Goal: Task Accomplishment & Management: Use online tool/utility

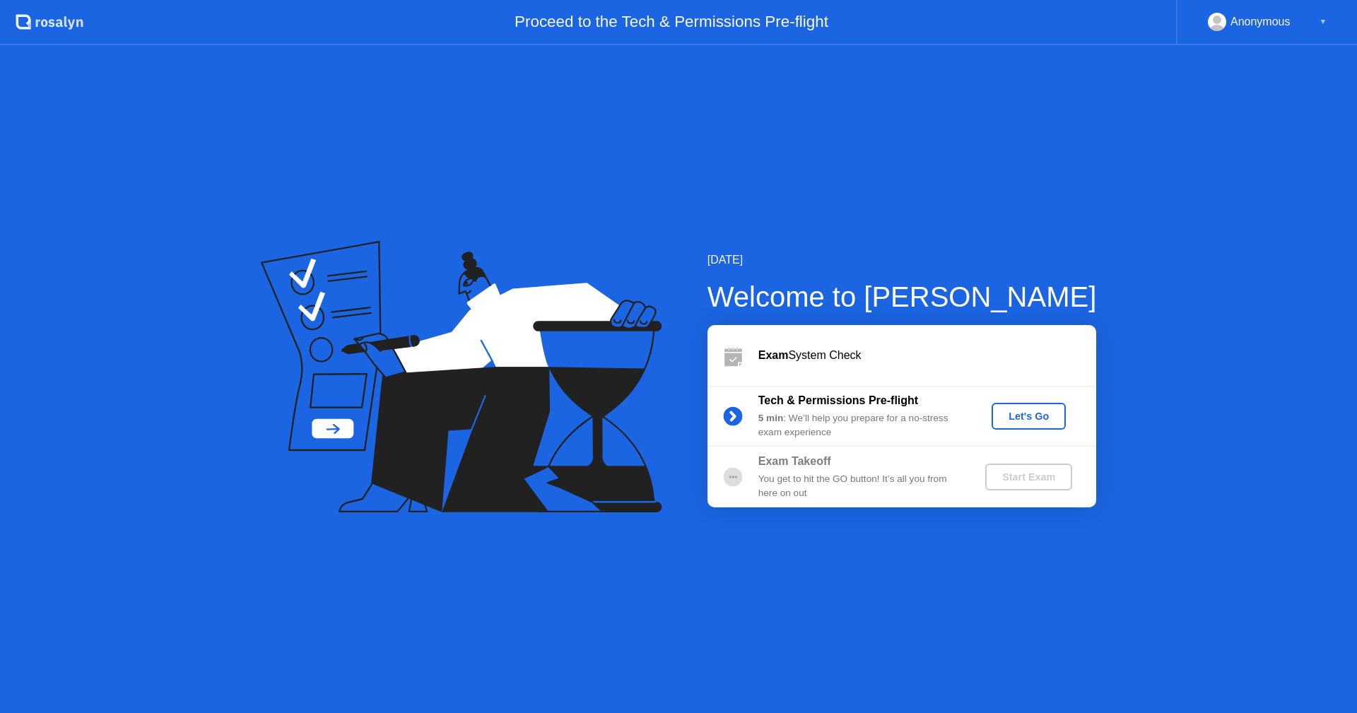
click at [1037, 419] on div "Let's Go" at bounding box center [1028, 416] width 63 height 11
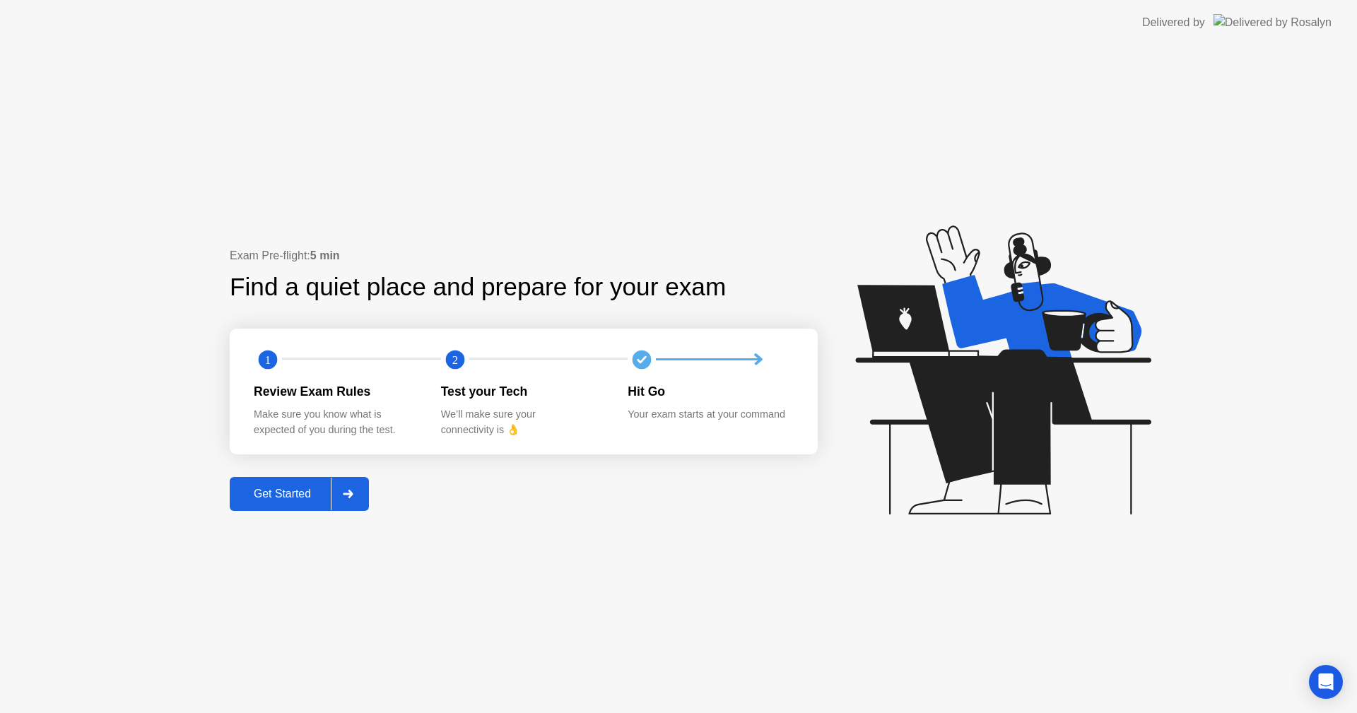
click at [297, 496] on div "Get Started" at bounding box center [282, 494] width 97 height 13
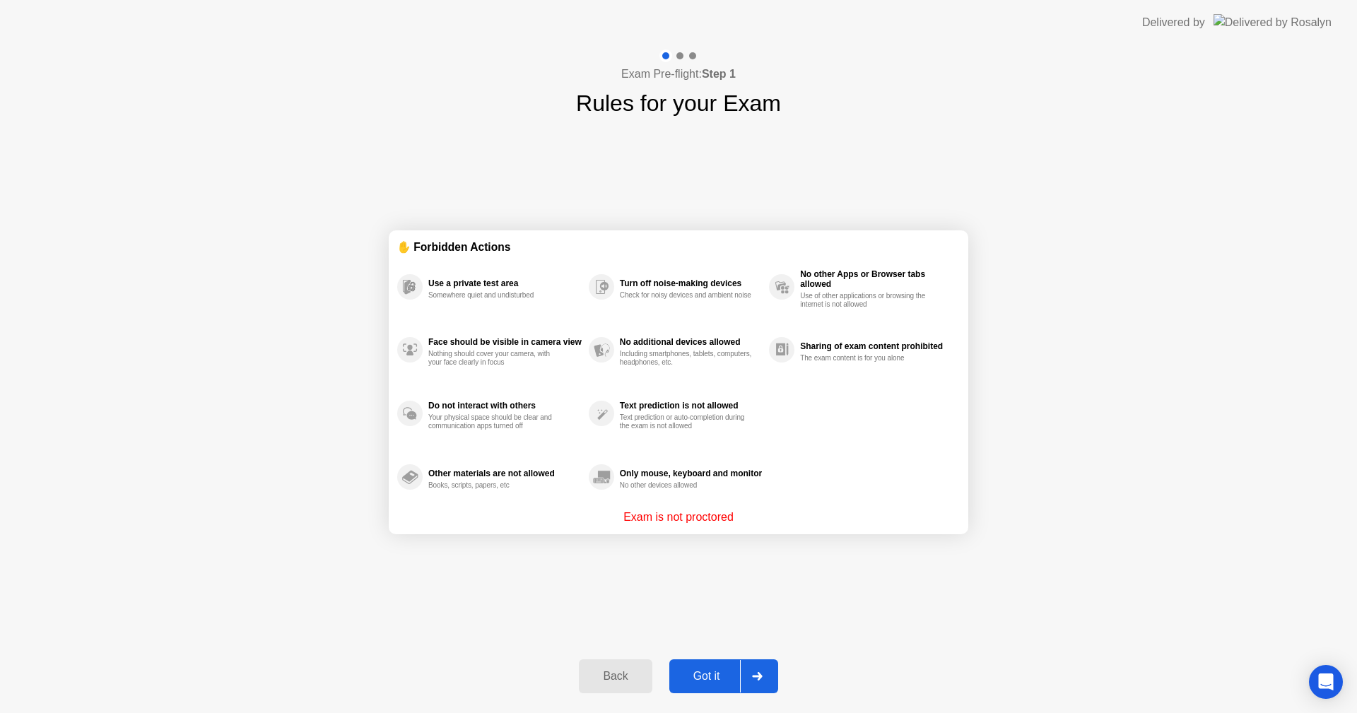
click at [746, 679] on div at bounding box center [757, 676] width 34 height 33
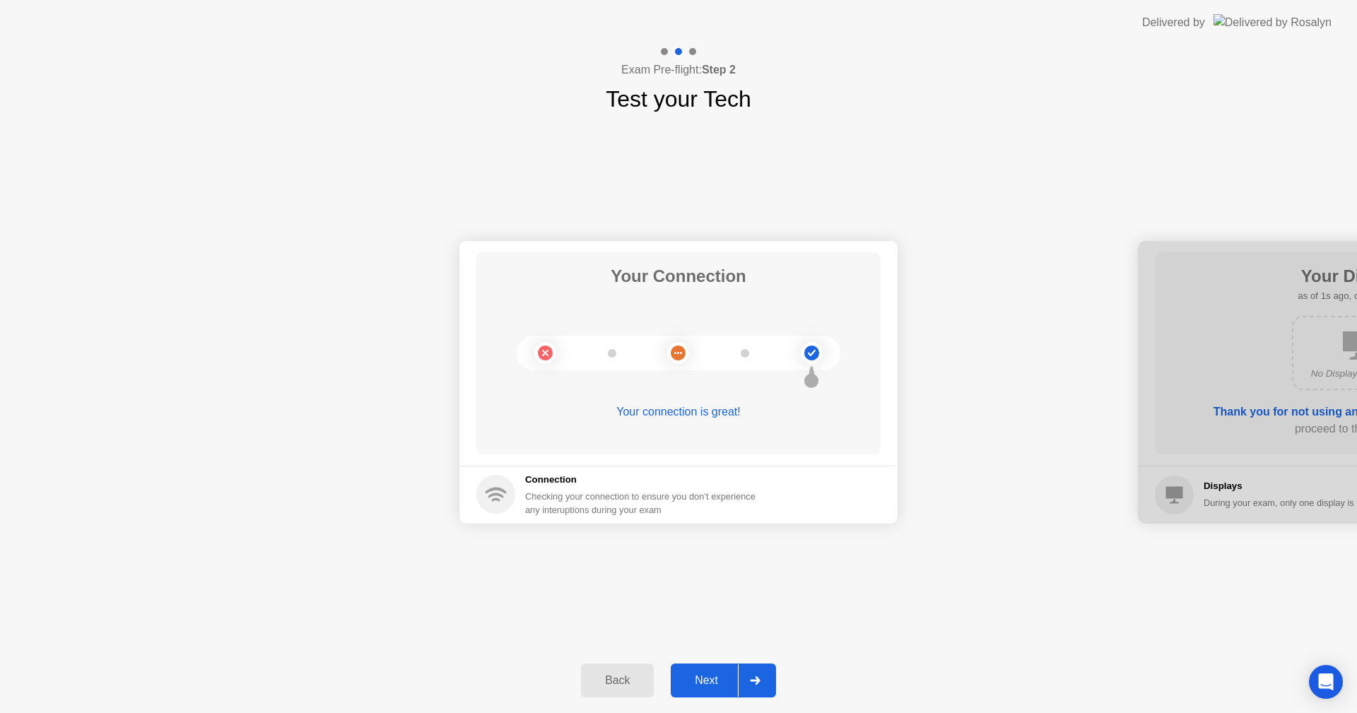
click at [758, 682] on icon at bounding box center [755, 680] width 10 height 8
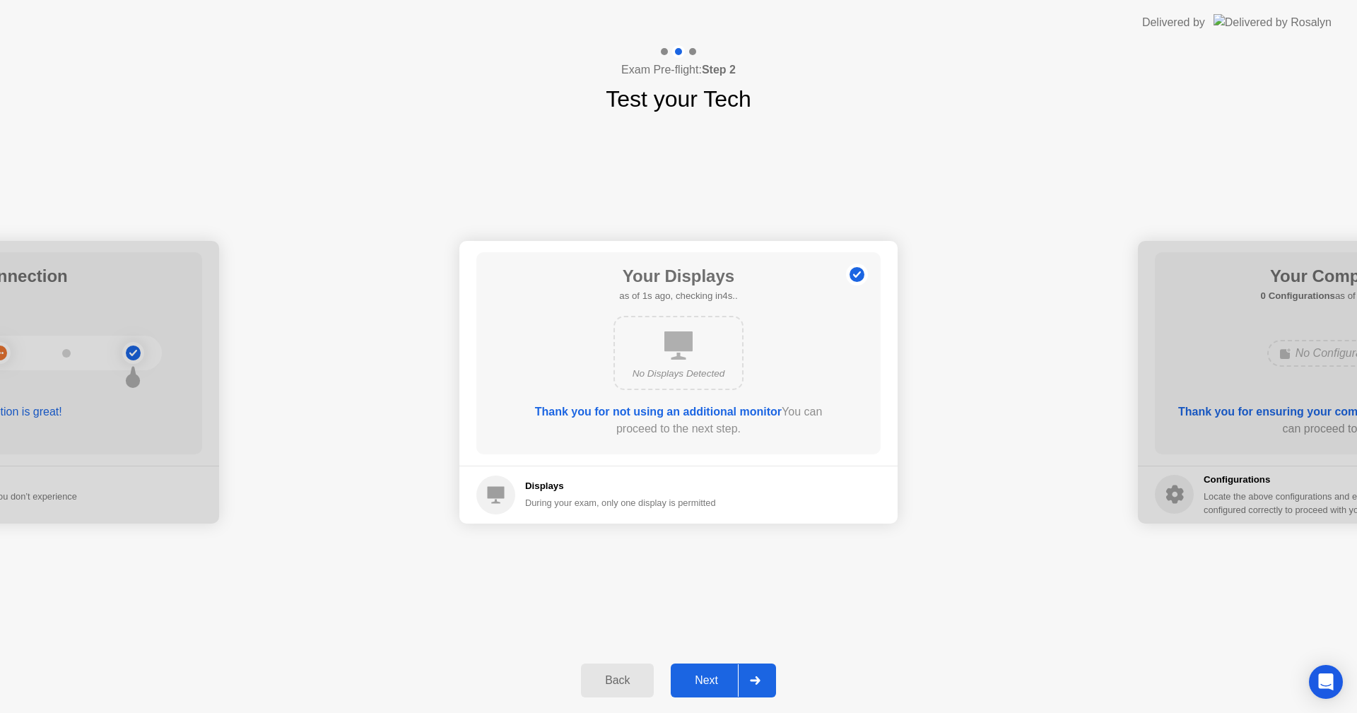
click at [758, 682] on icon at bounding box center [755, 680] width 10 height 8
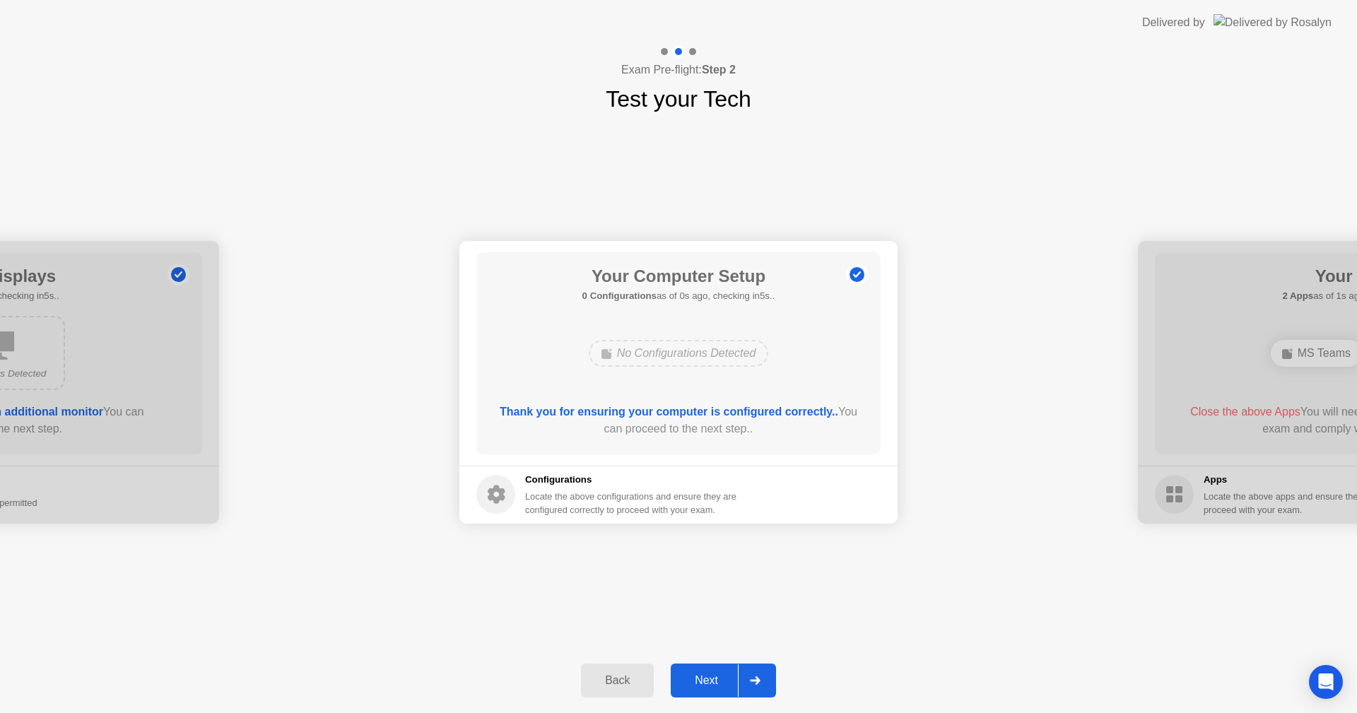
click at [758, 682] on icon at bounding box center [755, 680] width 10 height 8
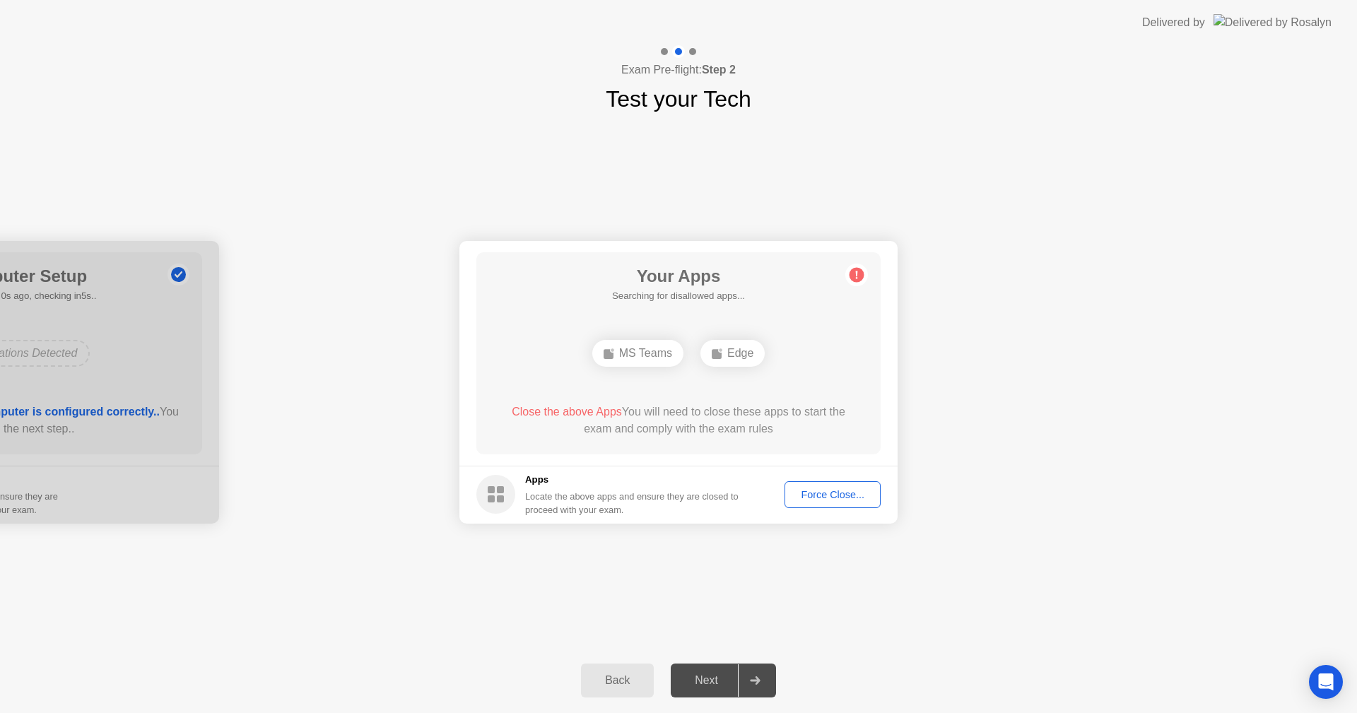
click at [847, 500] on div "Force Close..." at bounding box center [832, 494] width 86 height 11
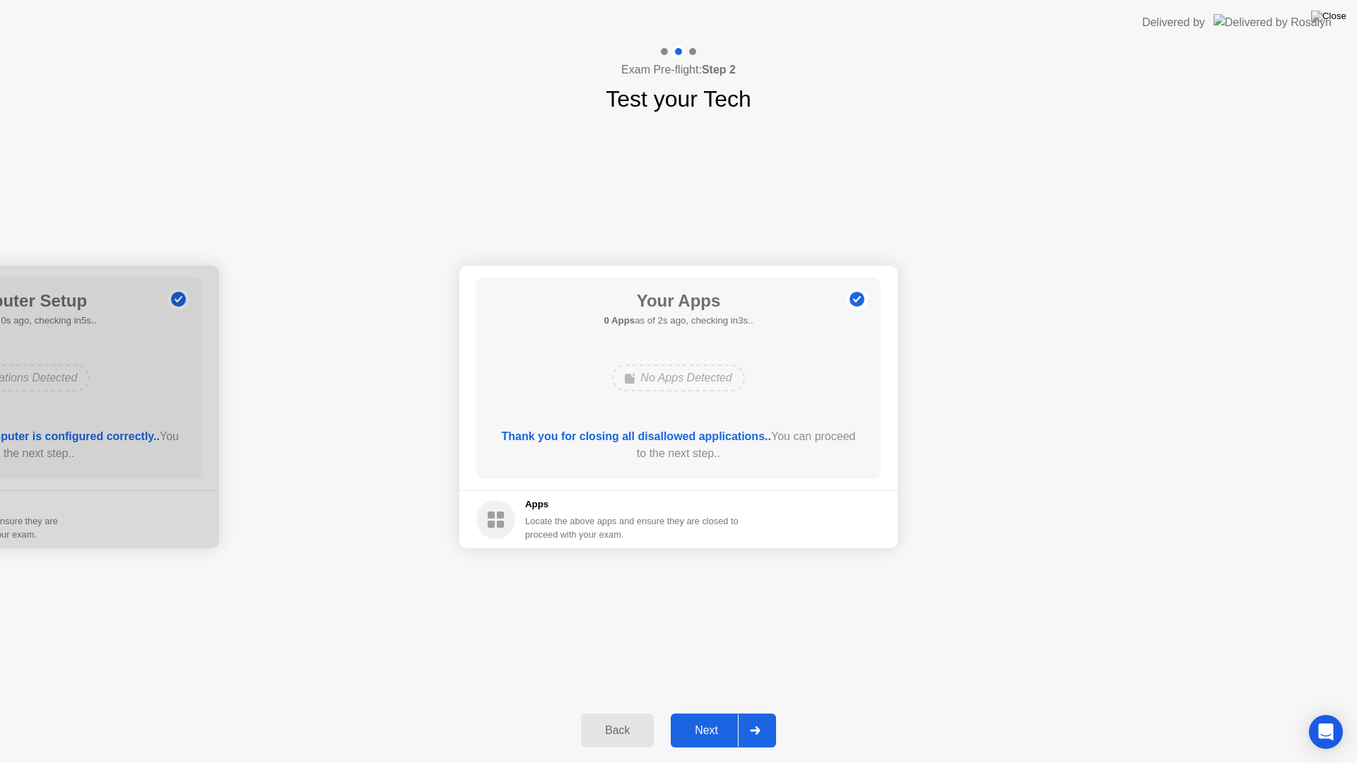
click at [722, 712] on div "Next" at bounding box center [706, 730] width 63 height 13
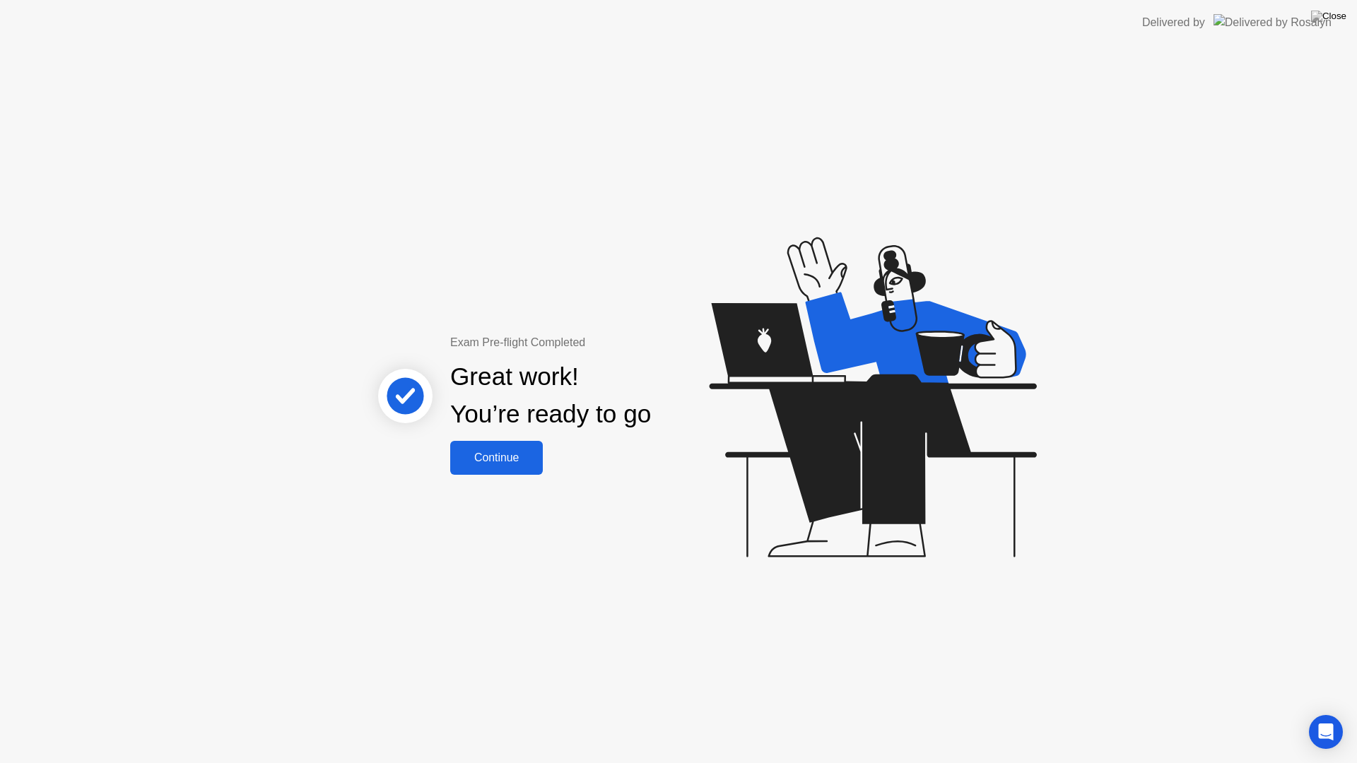
click at [534, 459] on div "Continue" at bounding box center [496, 458] width 84 height 13
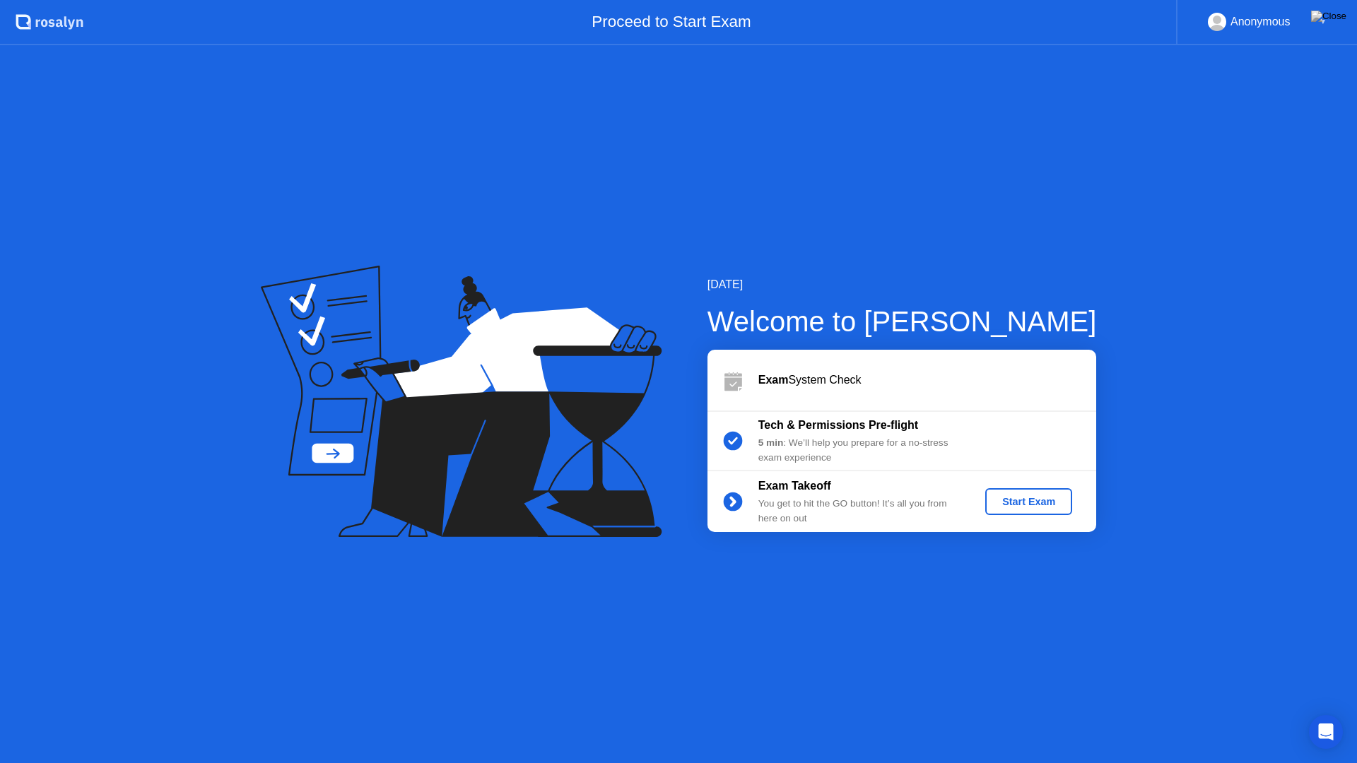
click at [1033, 492] on button "Start Exam" at bounding box center [1028, 501] width 87 height 27
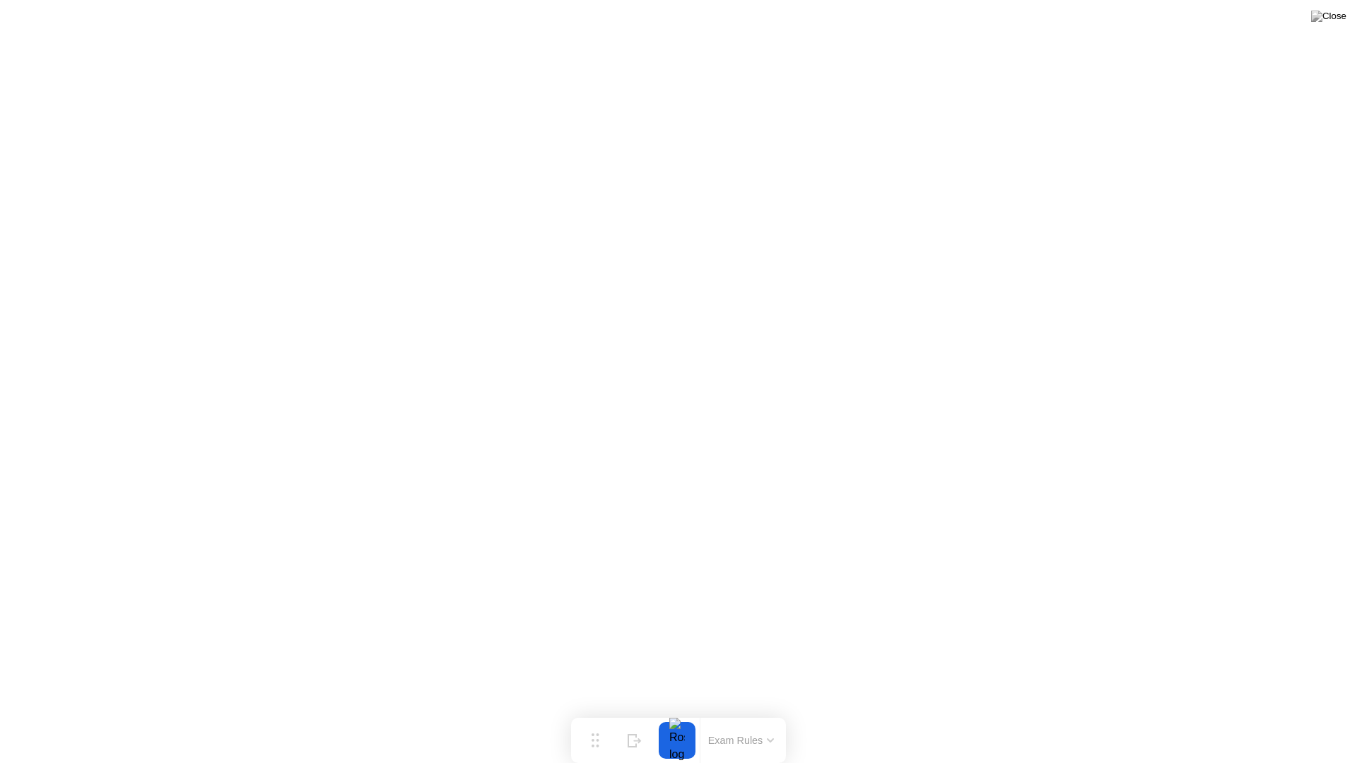
click at [765, 712] on button "Exam Rules" at bounding box center [741, 740] width 75 height 13
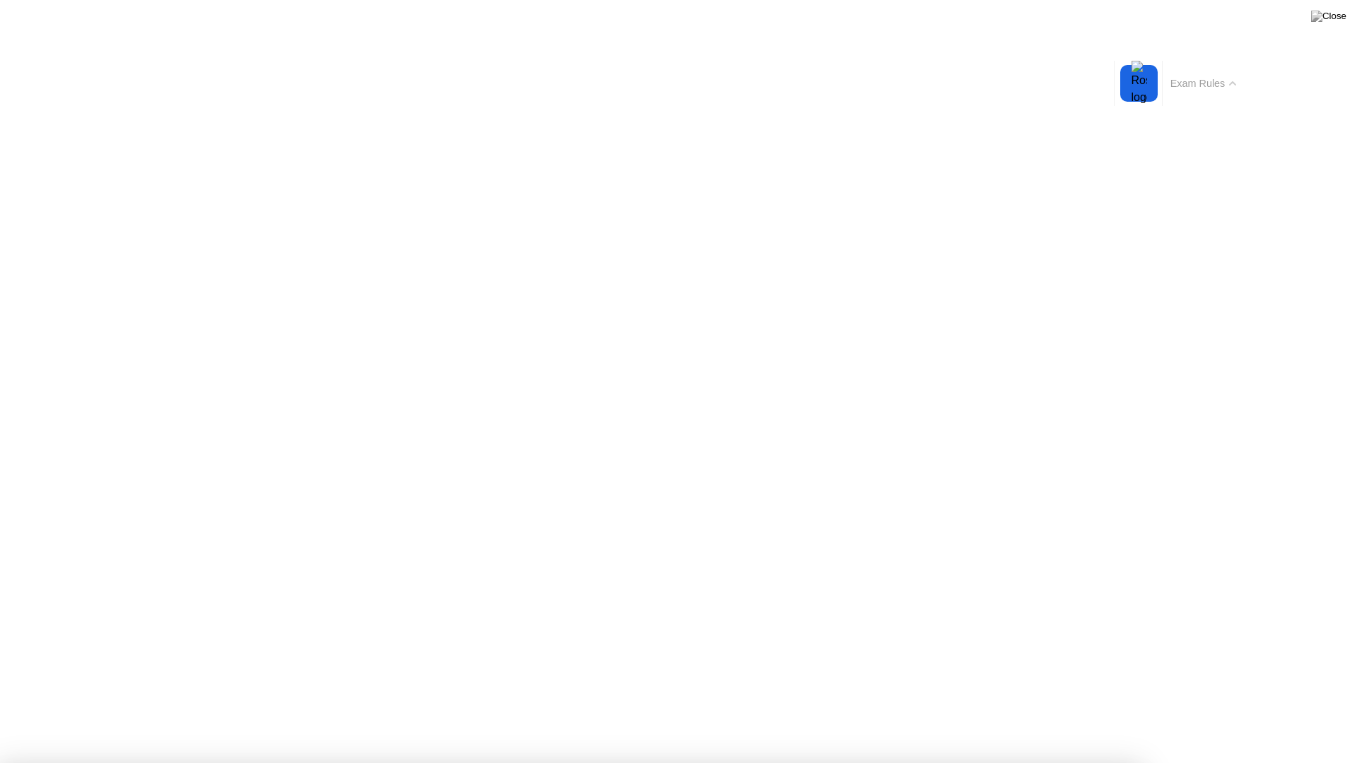
click at [1216, 93] on div "Exam Rules" at bounding box center [1203, 83] width 82 height 45
click at [1215, 82] on button "Exam Rules" at bounding box center [1203, 83] width 75 height 13
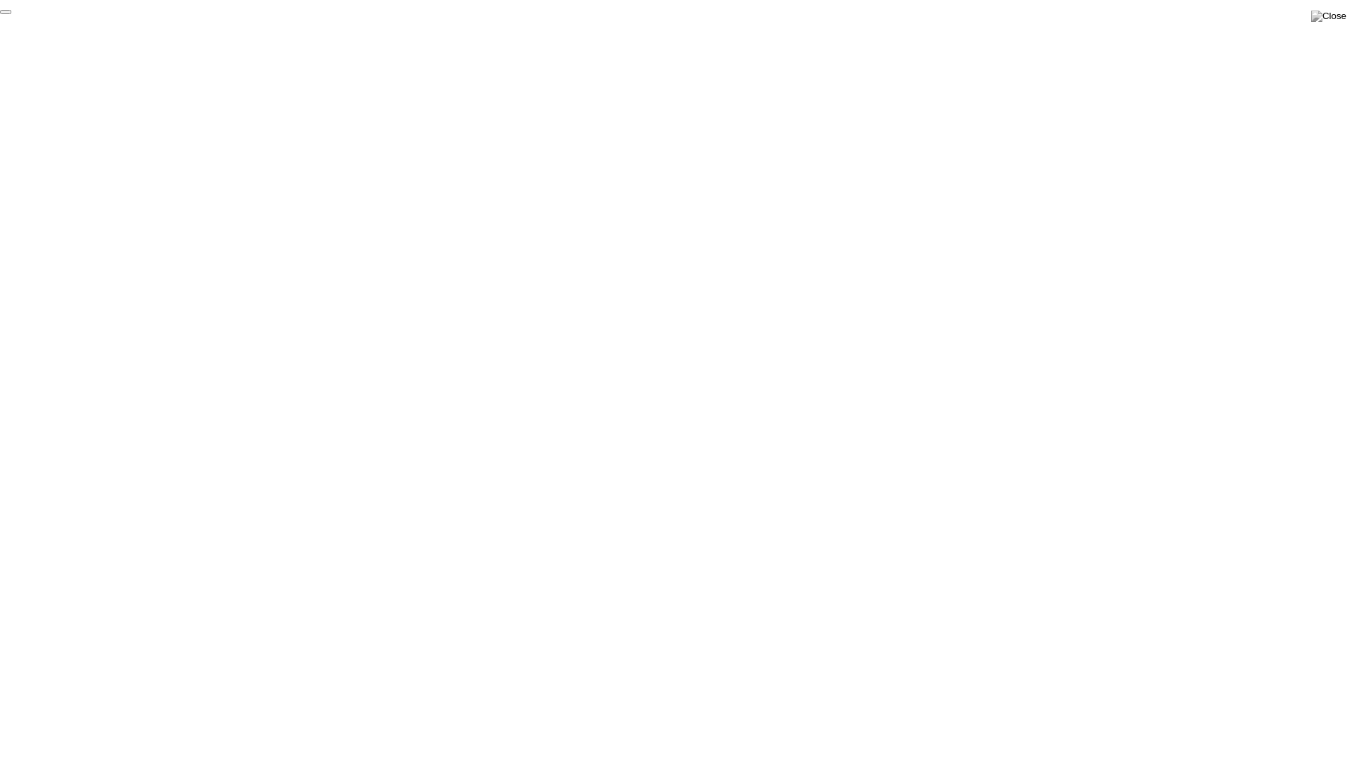
click div "End Proctoring Session"
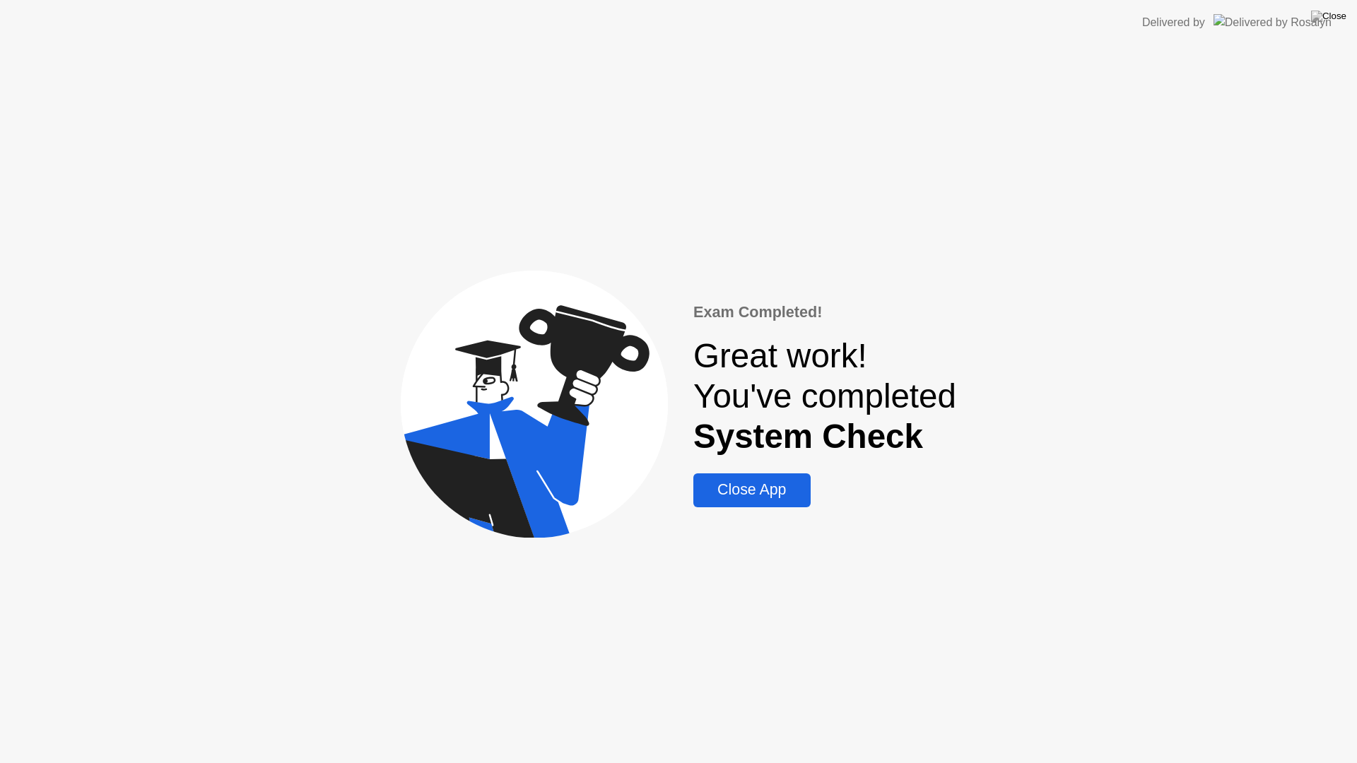
click at [730, 498] on div "Close App" at bounding box center [752, 490] width 108 height 18
